Goal: Task Accomplishment & Management: Manage account settings

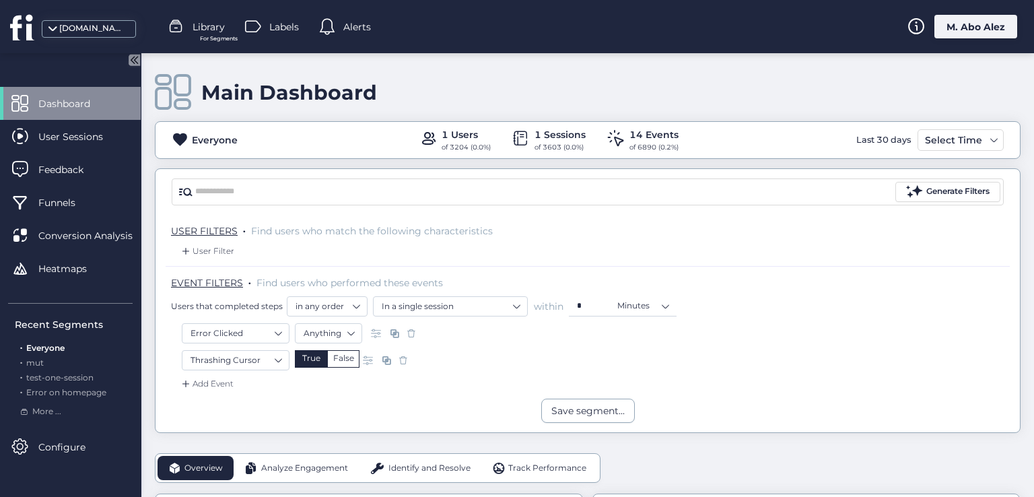
scroll to position [67, 0]
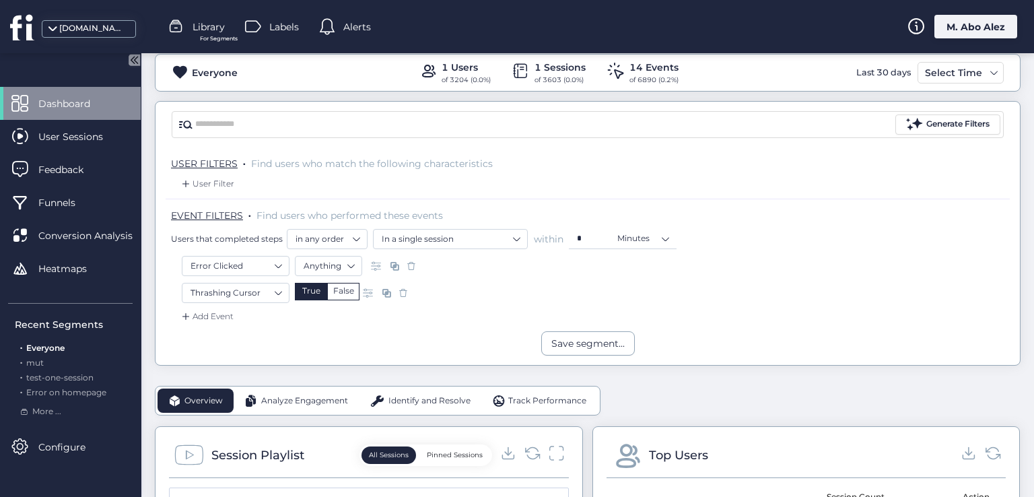
click at [995, 24] on div "M. Abo Alez" at bounding box center [975, 27] width 83 height 24
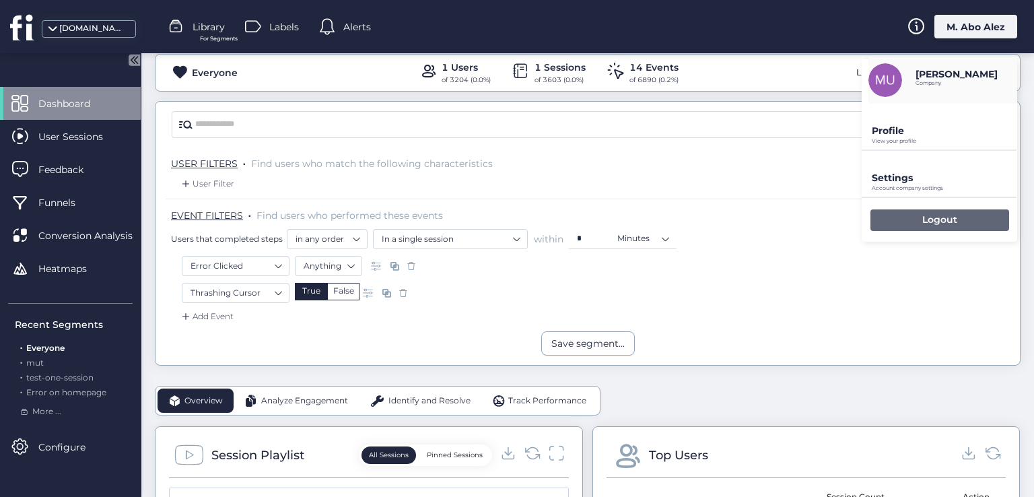
click at [899, 217] on div "Logout" at bounding box center [939, 220] width 139 height 22
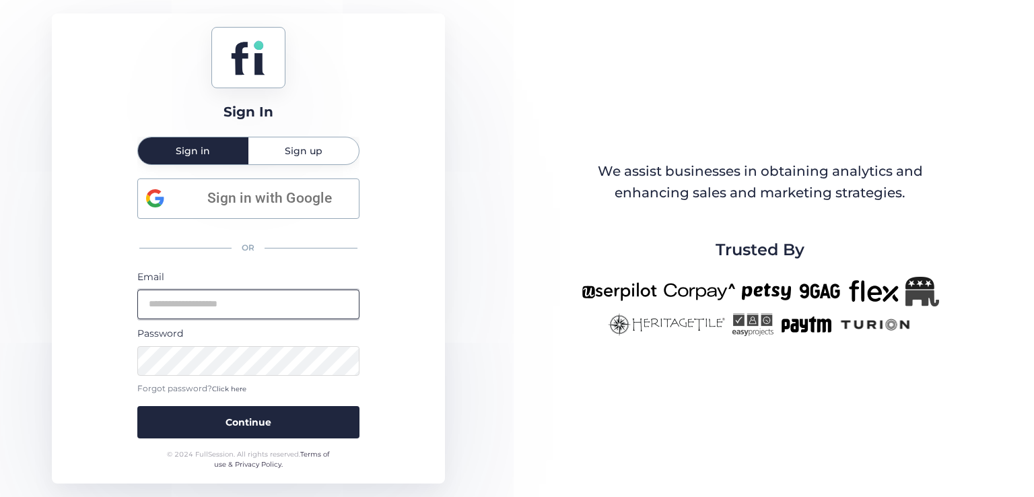
click at [291, 299] on input "email" at bounding box center [248, 304] width 222 height 30
type input "**********"
click at [137, 406] on button "Continue" at bounding box center [248, 422] width 222 height 32
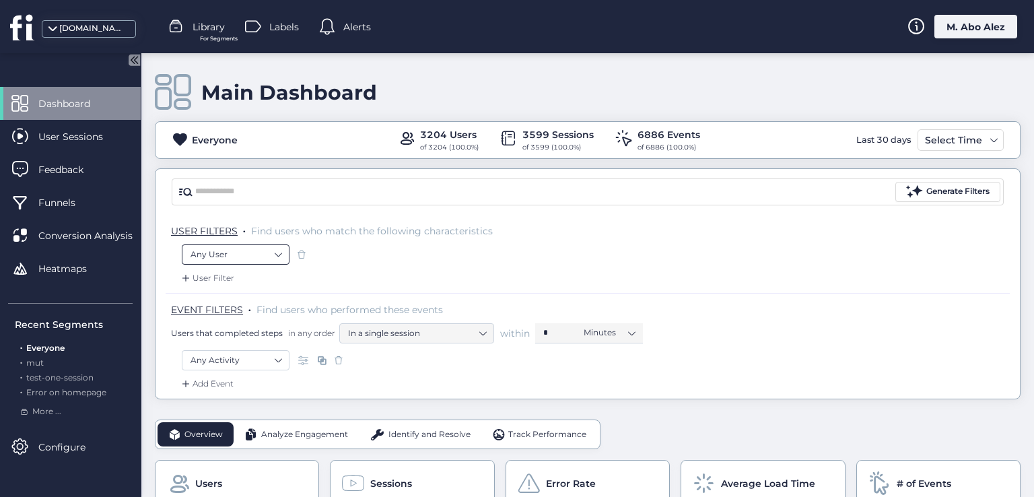
click at [278, 248] on nz-select-item "Any User" at bounding box center [235, 254] width 90 height 20
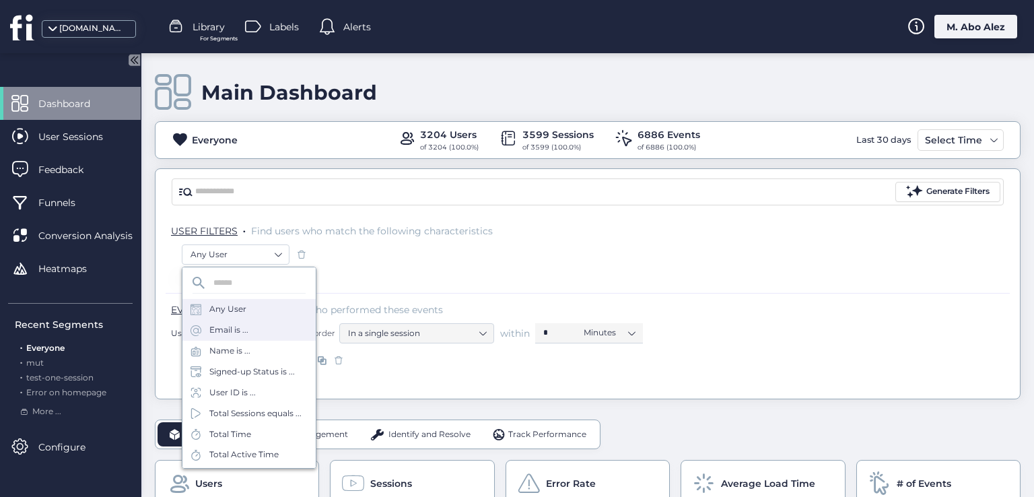
click at [271, 326] on div "Email is ..." at bounding box center [248, 330] width 133 height 21
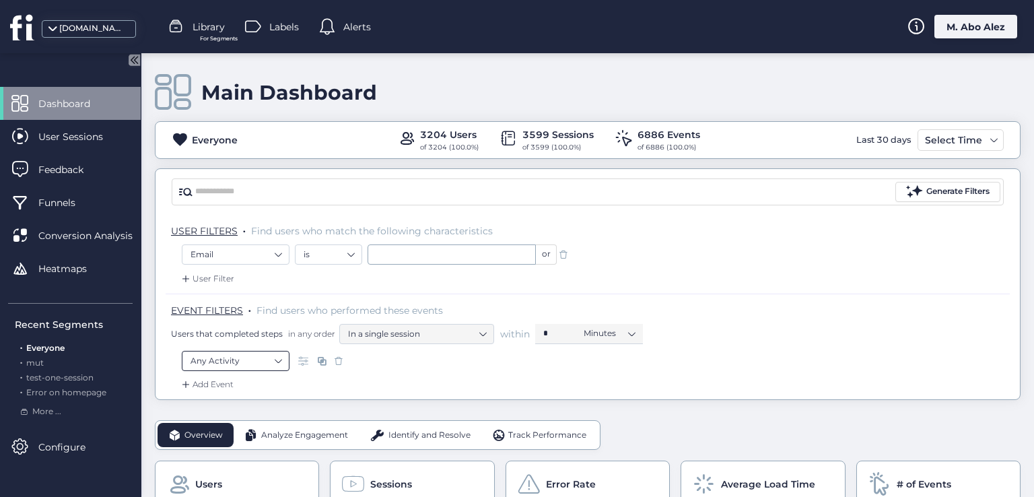
click at [267, 361] on nz-select-item "Any Activity" at bounding box center [235, 361] width 90 height 20
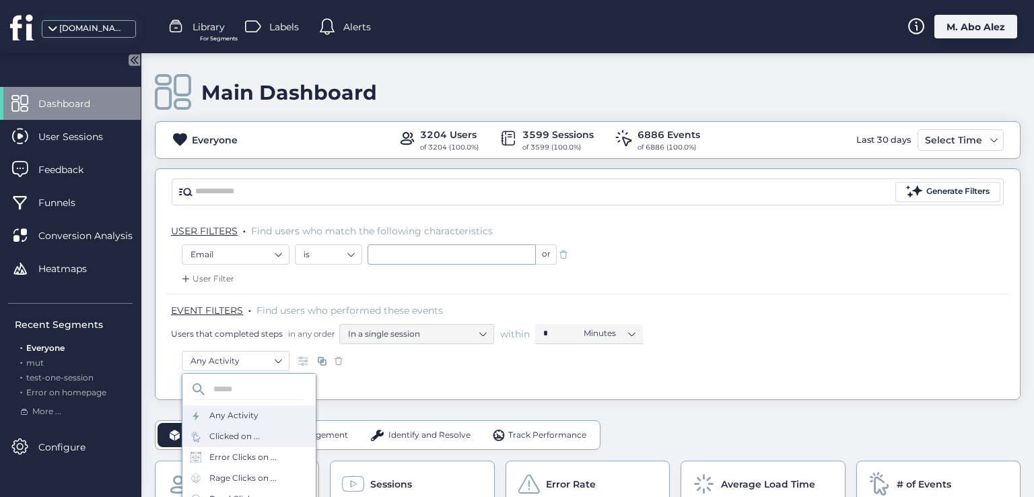
click at [254, 444] on div "Clicked on ..." at bounding box center [248, 436] width 133 height 21
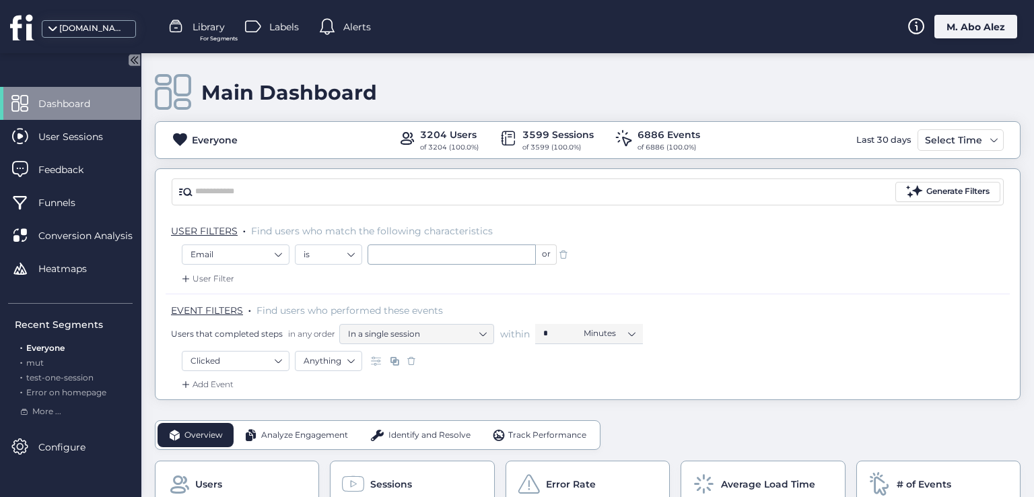
scroll to position [67, 0]
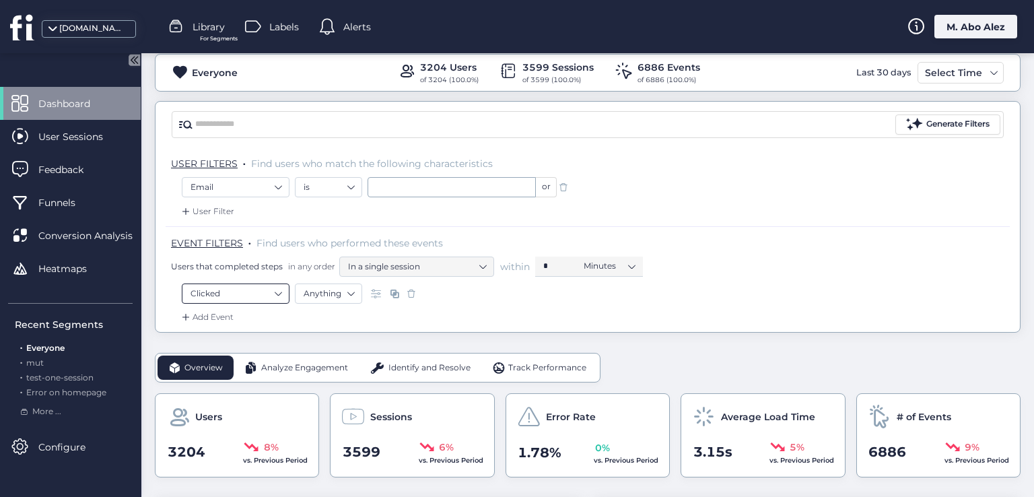
click at [278, 297] on nz-select-item "Clicked" at bounding box center [235, 293] width 90 height 20
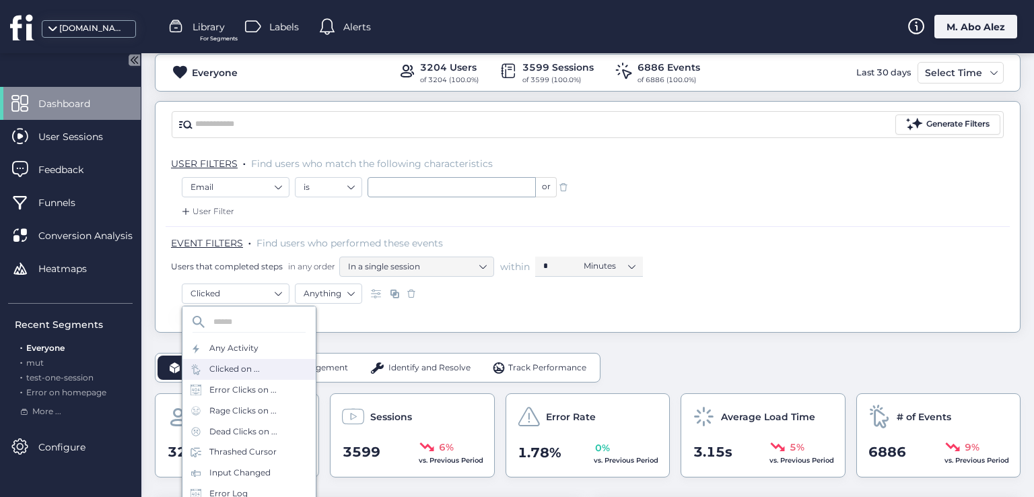
click at [369, 316] on div "Add Event" at bounding box center [588, 321] width 844 height 22
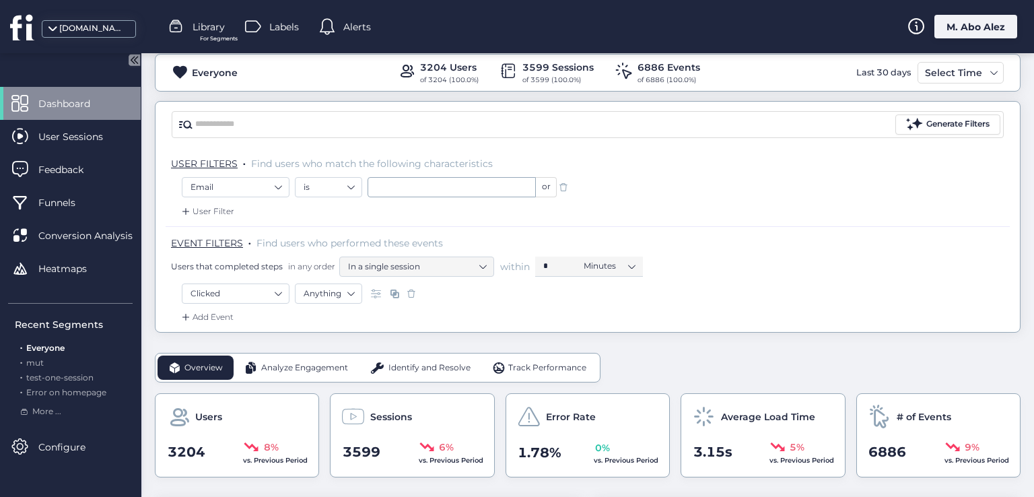
click at [215, 312] on div "Add Event" at bounding box center [206, 316] width 55 height 13
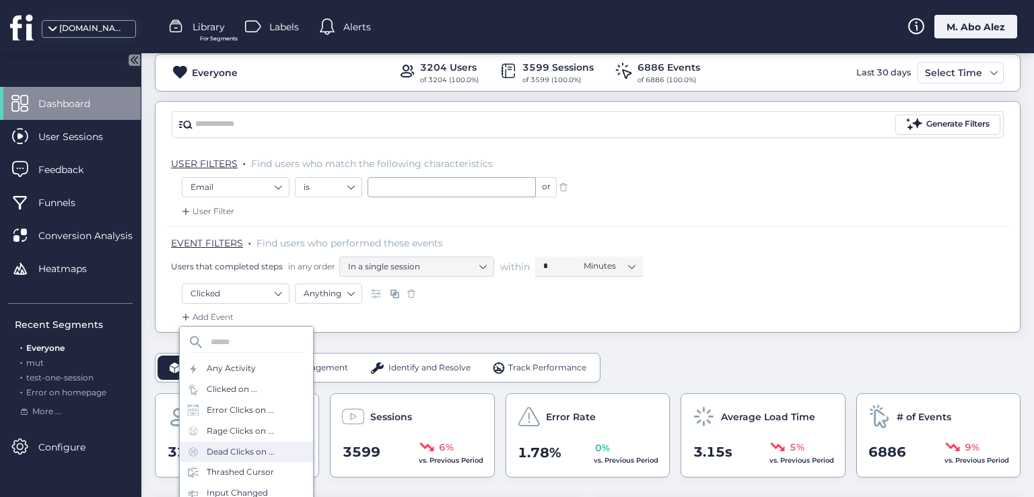
click at [244, 446] on div "Dead Clicks on ..." at bounding box center [241, 452] width 68 height 13
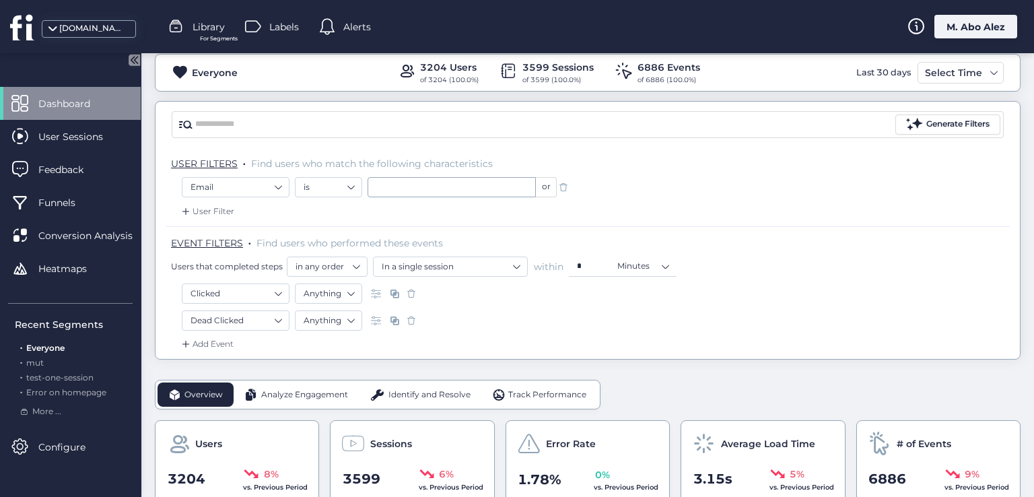
click at [563, 186] on span at bounding box center [563, 186] width 13 height 13
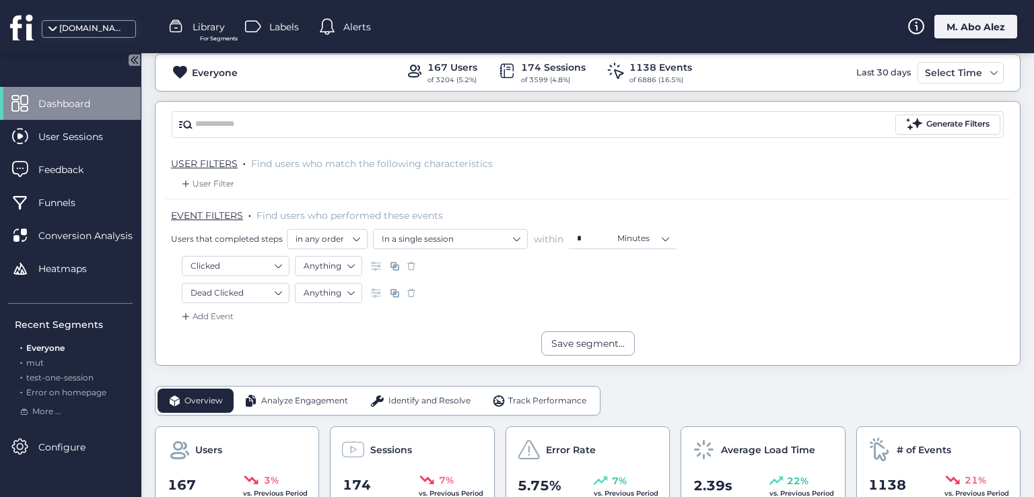
click at [414, 287] on span at bounding box center [410, 292] width 13 height 13
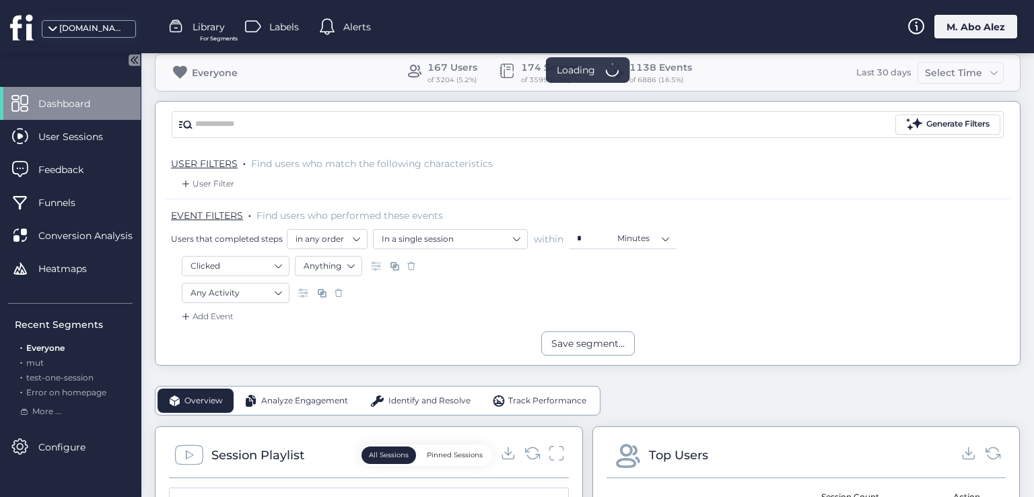
click at [410, 266] on span at bounding box center [410, 265] width 13 height 13
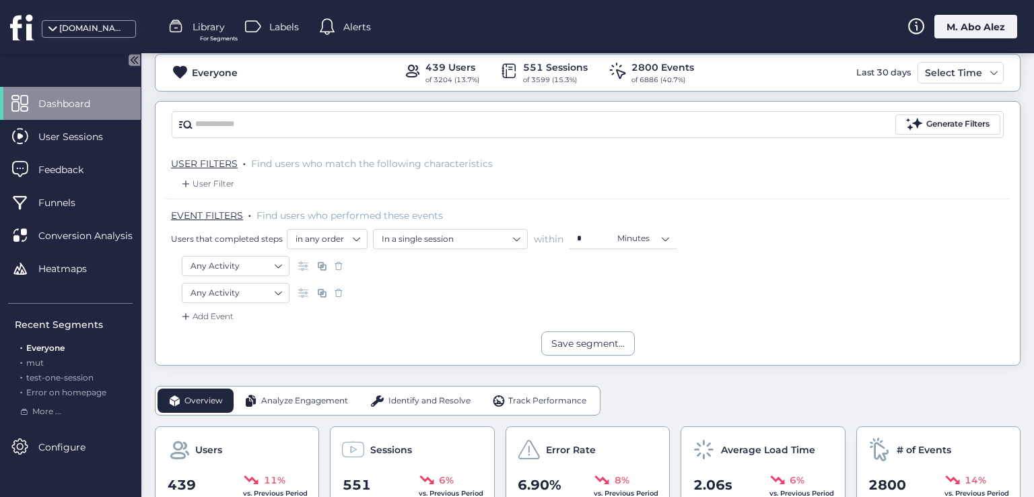
click at [335, 287] on span at bounding box center [338, 292] width 13 height 13
click at [336, 289] on span at bounding box center [338, 292] width 13 height 13
click at [340, 260] on span at bounding box center [338, 265] width 13 height 13
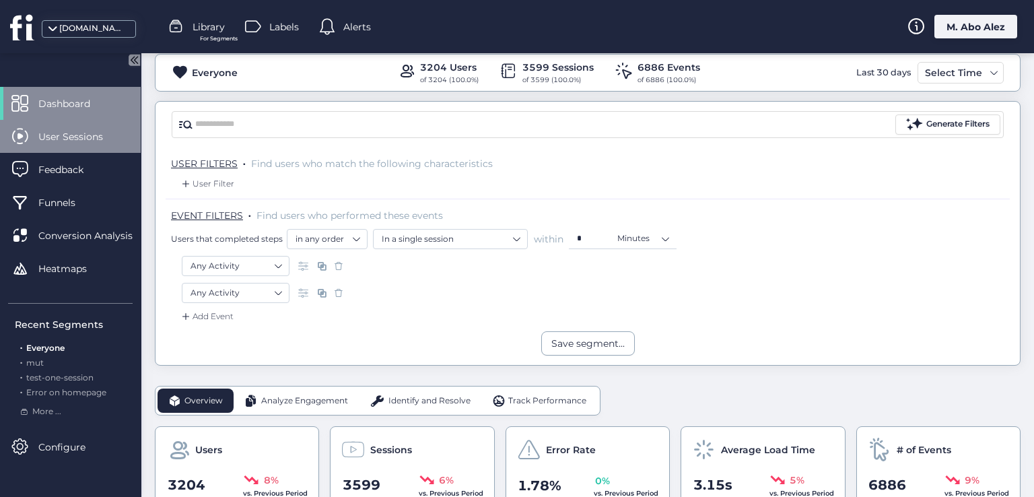
click at [100, 136] on span "User Sessions" at bounding box center [80, 136] width 85 height 15
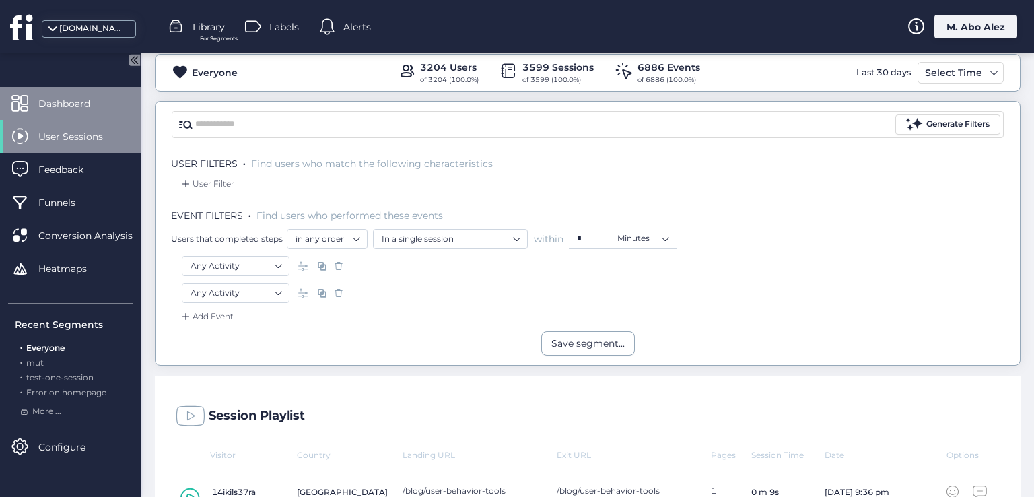
click at [97, 100] on span "Dashboard" at bounding box center [74, 103] width 72 height 15
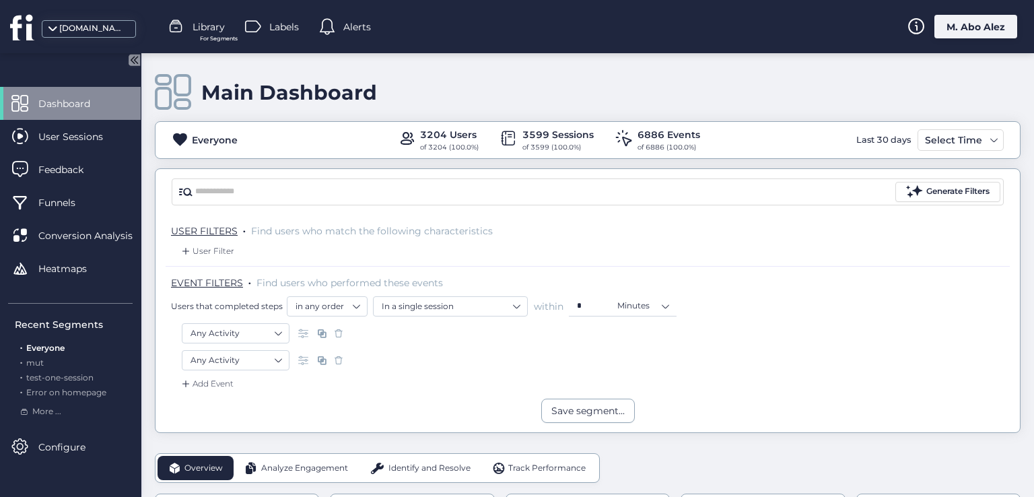
click at [337, 334] on span at bounding box center [338, 332] width 13 height 13
click at [335, 361] on span at bounding box center [338, 359] width 13 height 13
click at [949, 30] on div "M. Abo Alez" at bounding box center [975, 27] width 83 height 24
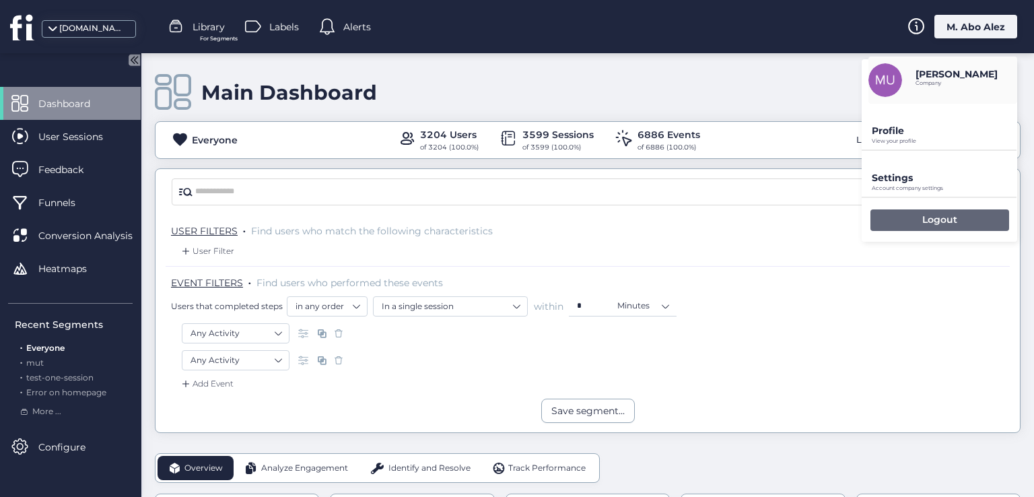
click at [902, 218] on div "Logout" at bounding box center [939, 220] width 139 height 22
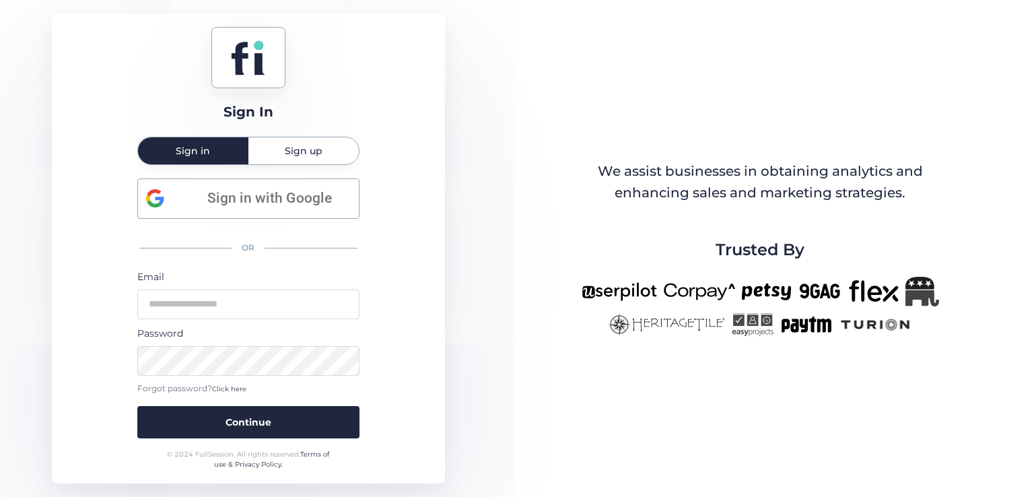
click at [224, 329] on div "Password" at bounding box center [248, 333] width 222 height 15
click at [225, 311] on input "email" at bounding box center [248, 304] width 222 height 30
type input "**********"
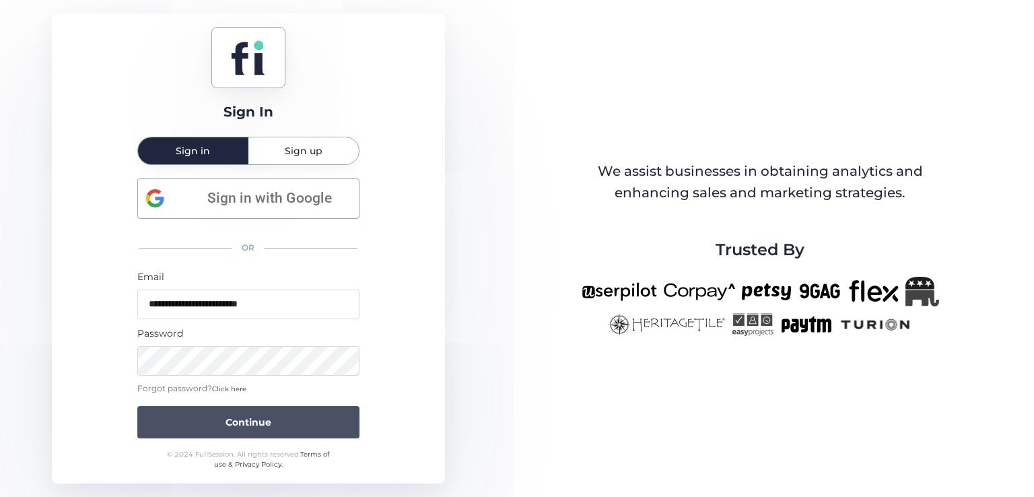
click at [231, 428] on span "Continue" at bounding box center [248, 422] width 46 height 15
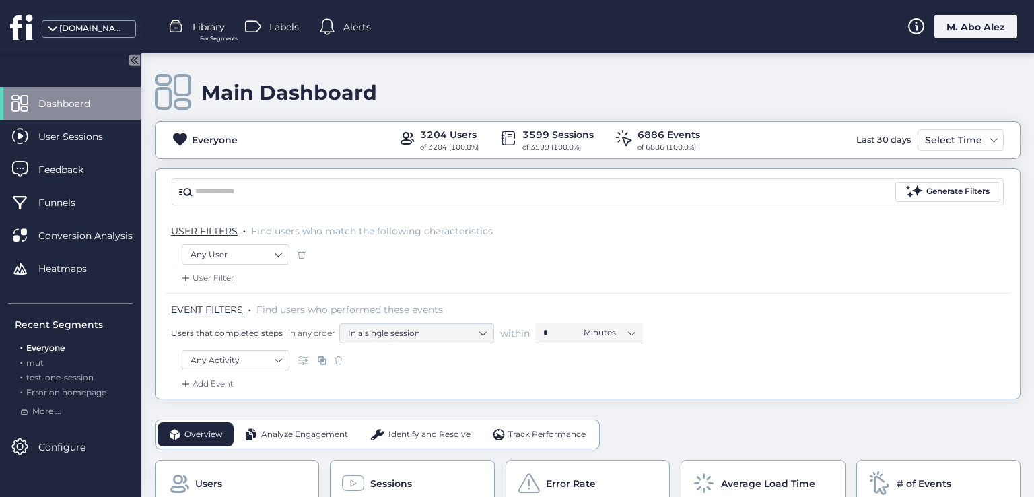
click at [223, 384] on div "Add Event" at bounding box center [206, 383] width 55 height 13
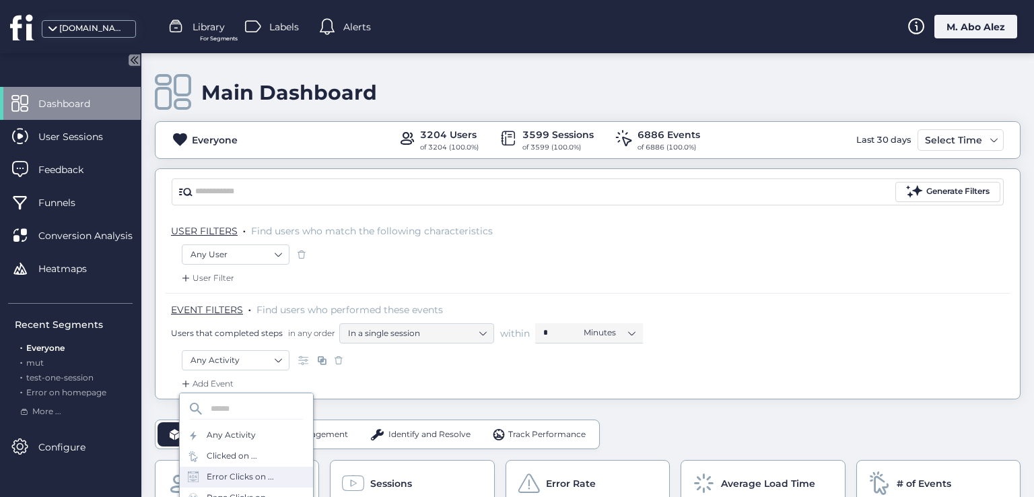
click at [248, 480] on div "Error Clicks on ..." at bounding box center [240, 476] width 67 height 13
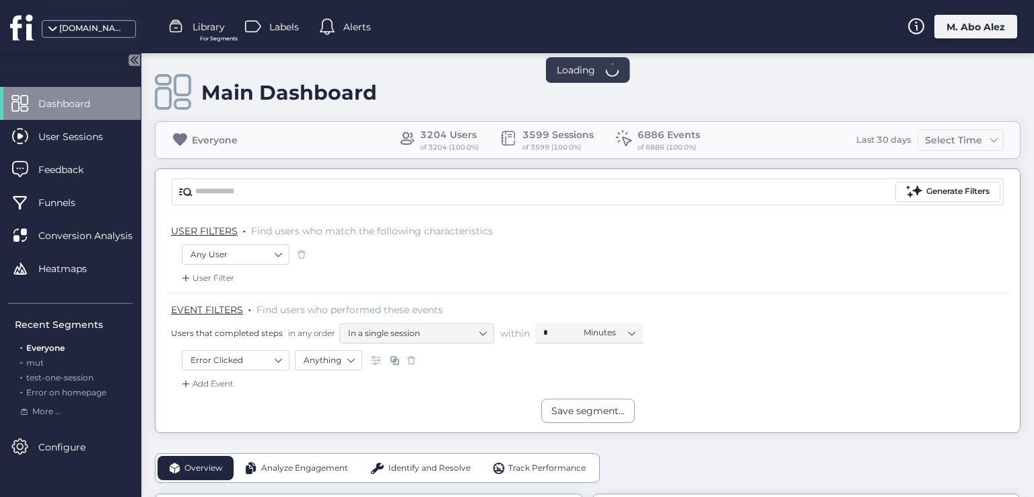
click at [219, 380] on div "Add Event" at bounding box center [206, 383] width 55 height 13
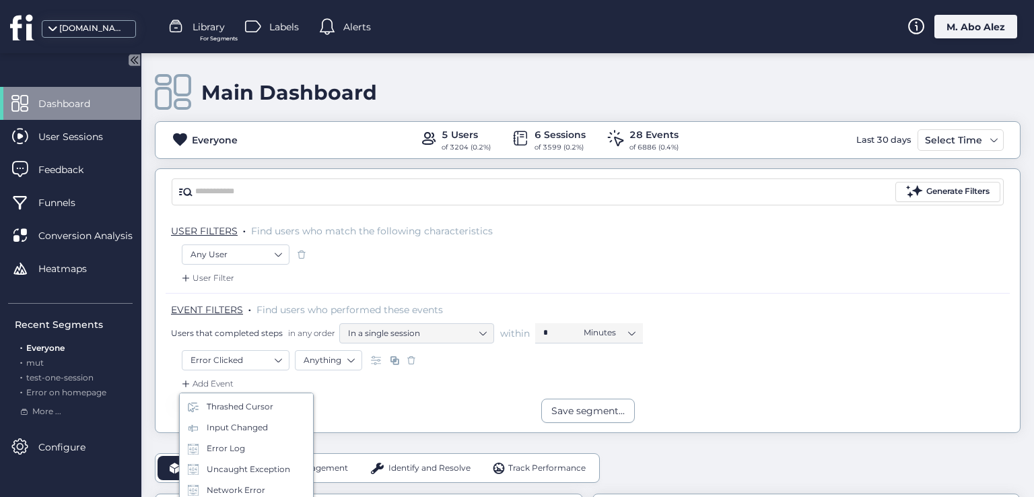
scroll to position [135, 0]
click at [241, 446] on div "Error Log" at bounding box center [226, 445] width 38 height 13
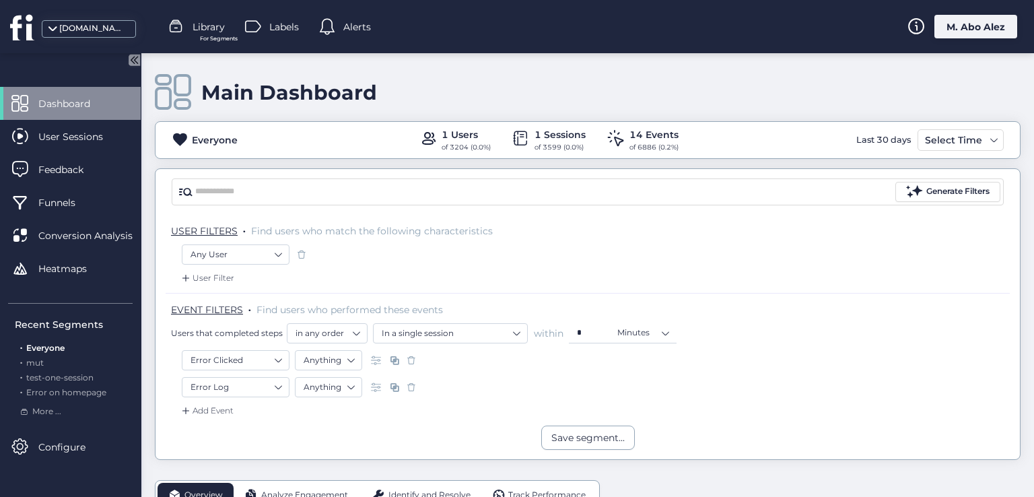
click at [299, 254] on span at bounding box center [301, 254] width 13 height 13
